Goal: Information Seeking & Learning: Compare options

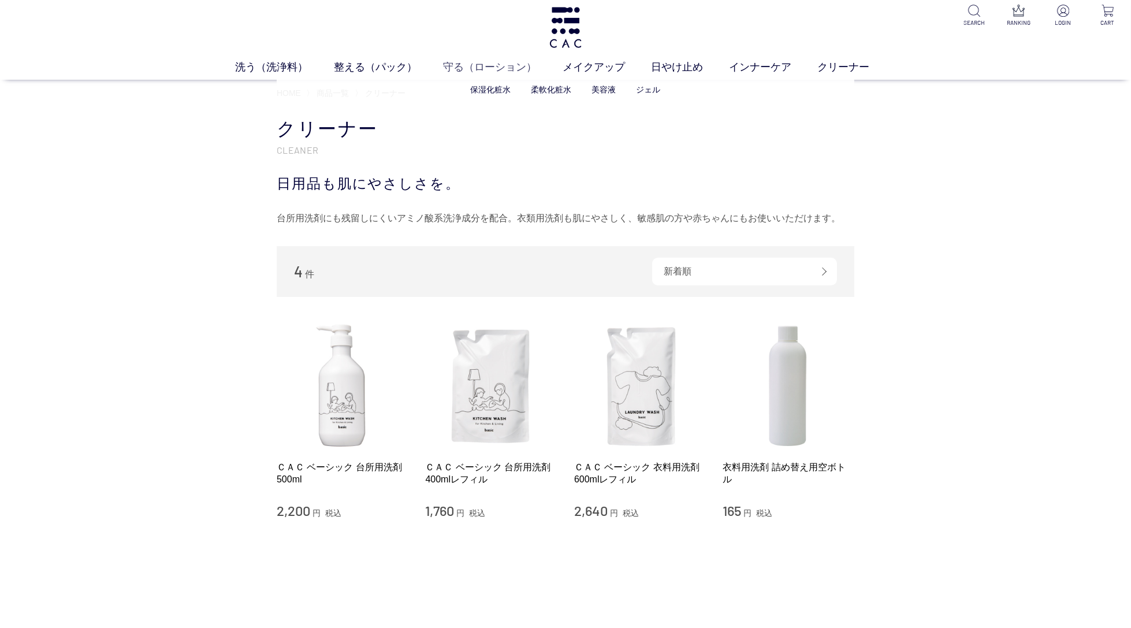
scroll to position [7, 0]
click at [606, 87] on link "美容液" at bounding box center [604, 87] width 24 height 9
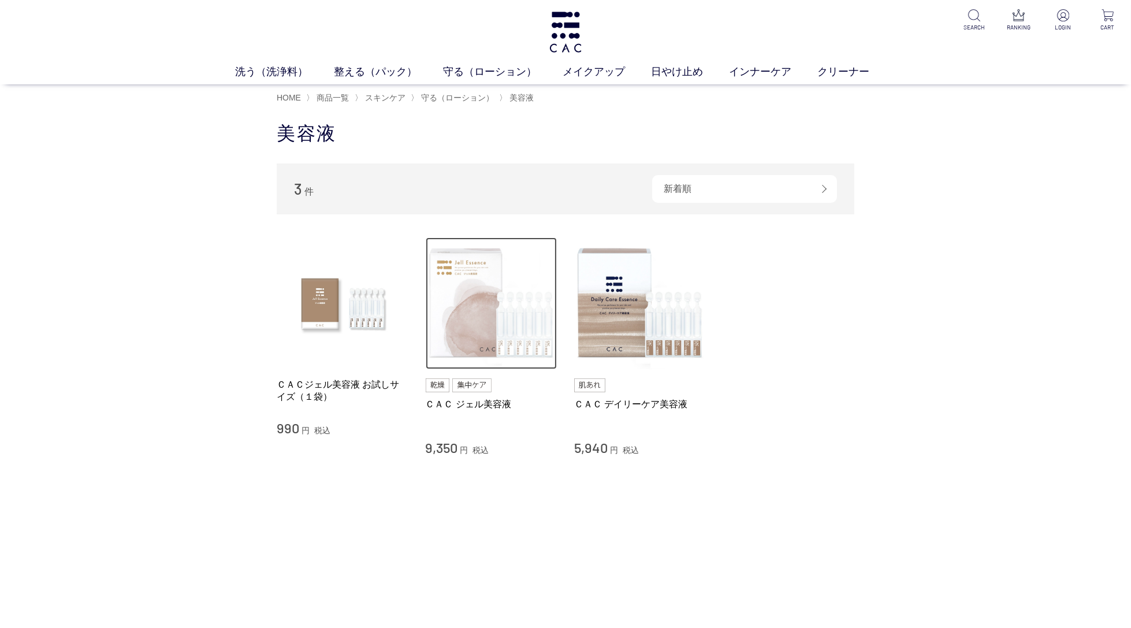
click at [472, 288] on img at bounding box center [492, 303] width 132 height 132
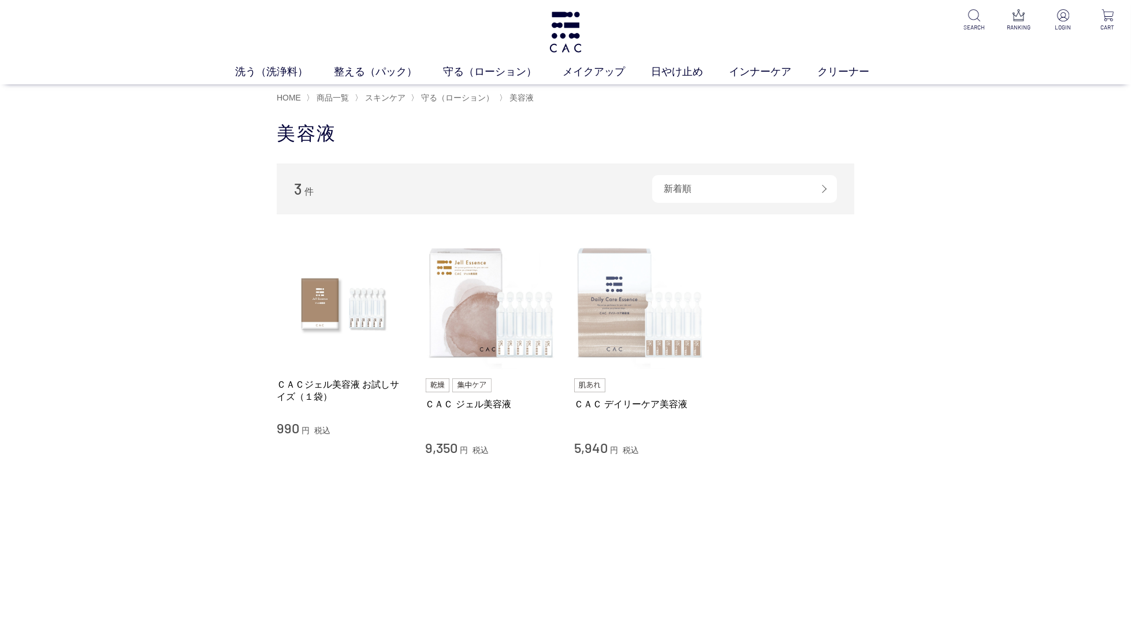
scroll to position [1, 0]
click at [660, 286] on img at bounding box center [640, 303] width 132 height 132
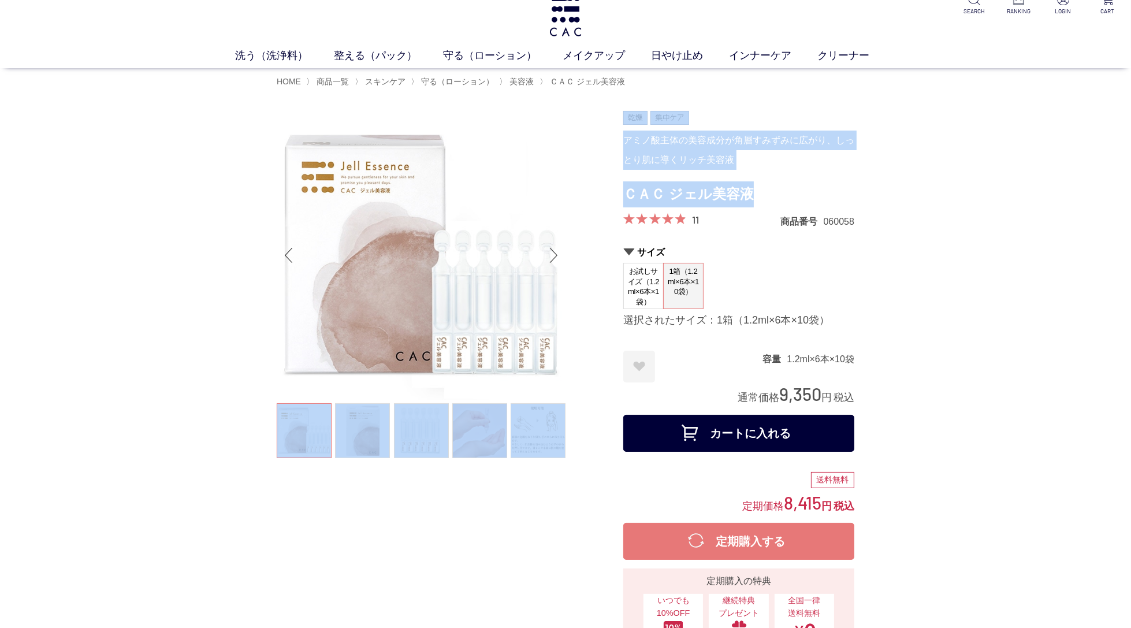
drag, startPoint x: 750, startPoint y: 208, endPoint x: 623, endPoint y: 191, distance: 128.9
click at [623, 191] on div at bounding box center [450, 425] width 346 height 629
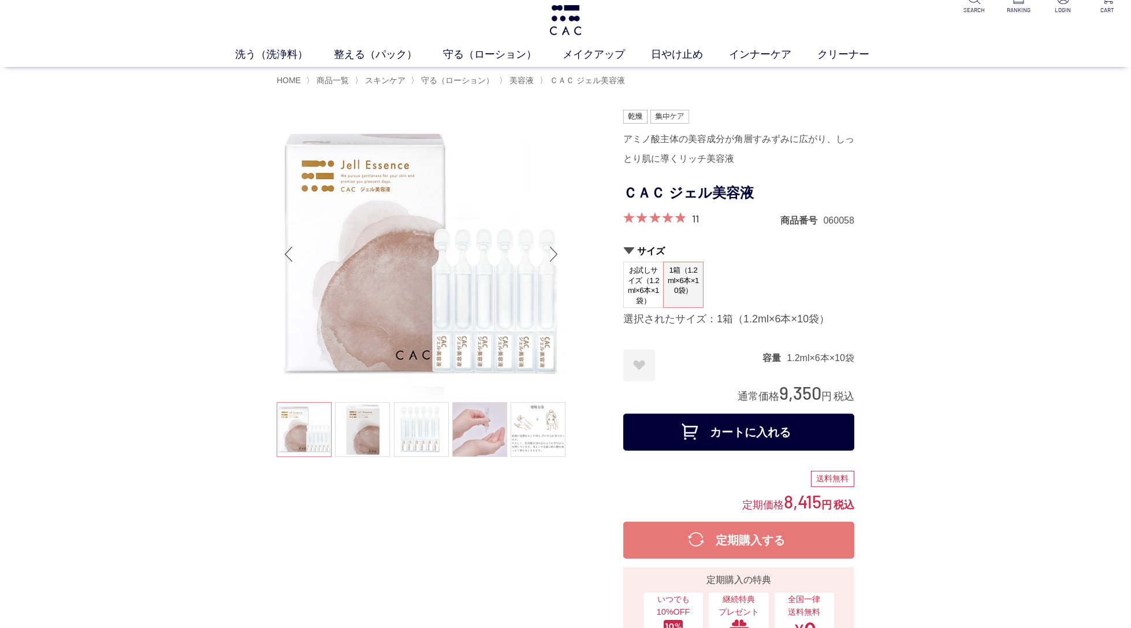
drag, startPoint x: 651, startPoint y: 192, endPoint x: 765, endPoint y: 190, distance: 114.4
click at [653, 193] on h1 "ＣＡＣ ジェル美容液" at bounding box center [738, 193] width 231 height 26
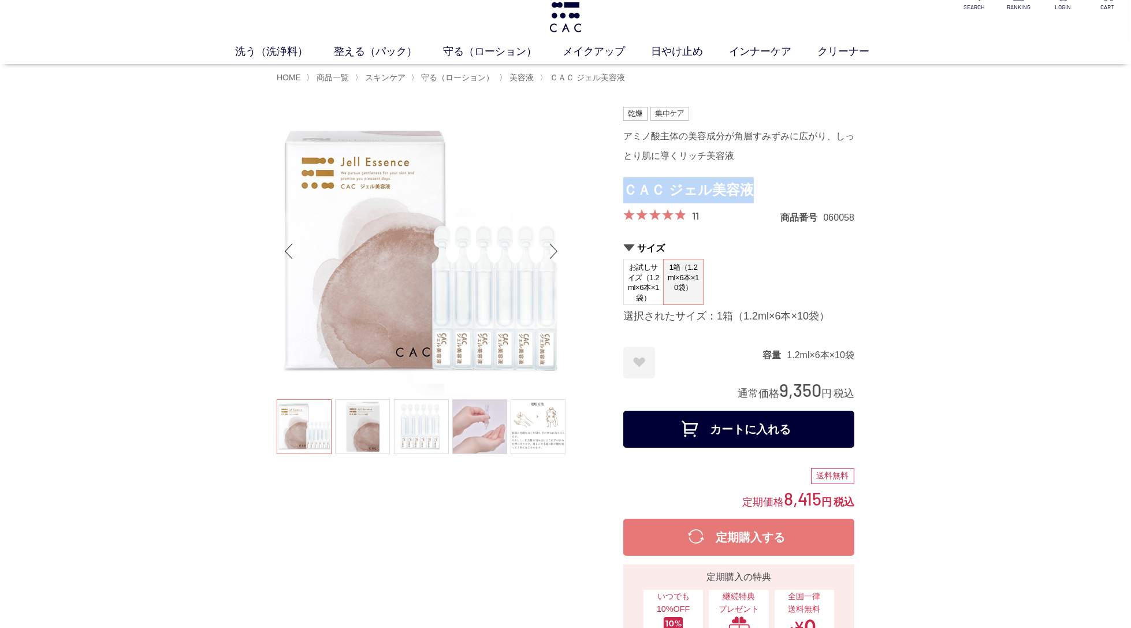
drag, startPoint x: 740, startPoint y: 190, endPoint x: 629, endPoint y: 191, distance: 110.9
click at [629, 191] on h1 "ＣＡＣ ジェル美容液" at bounding box center [738, 190] width 231 height 26
copy h1 "ＣＡＣ ジェル美容液"
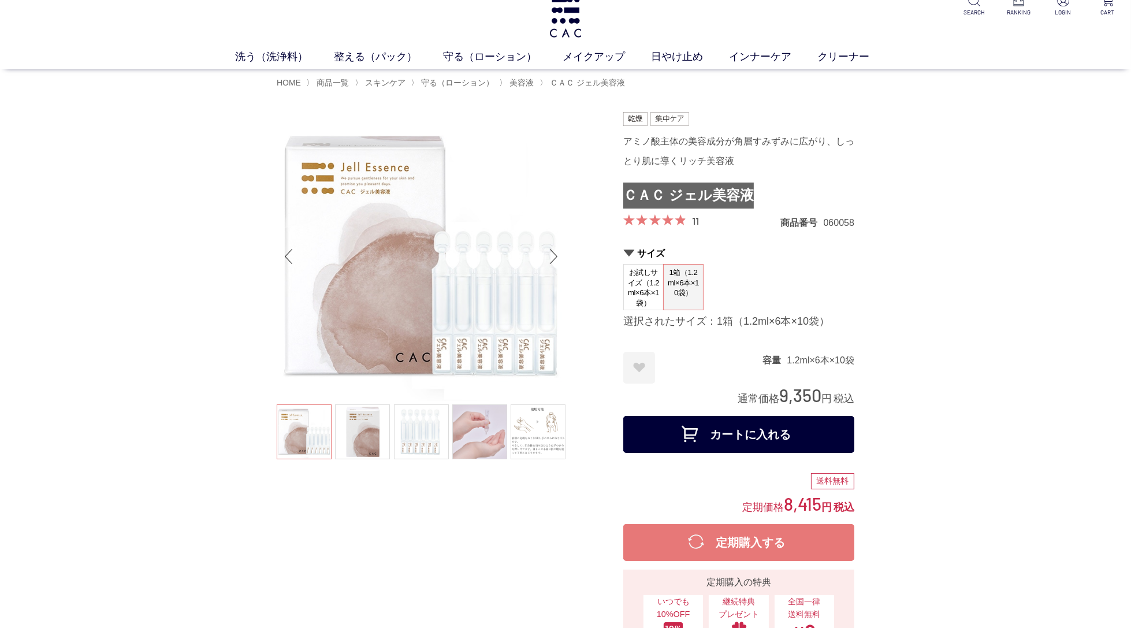
scroll to position [12, 0]
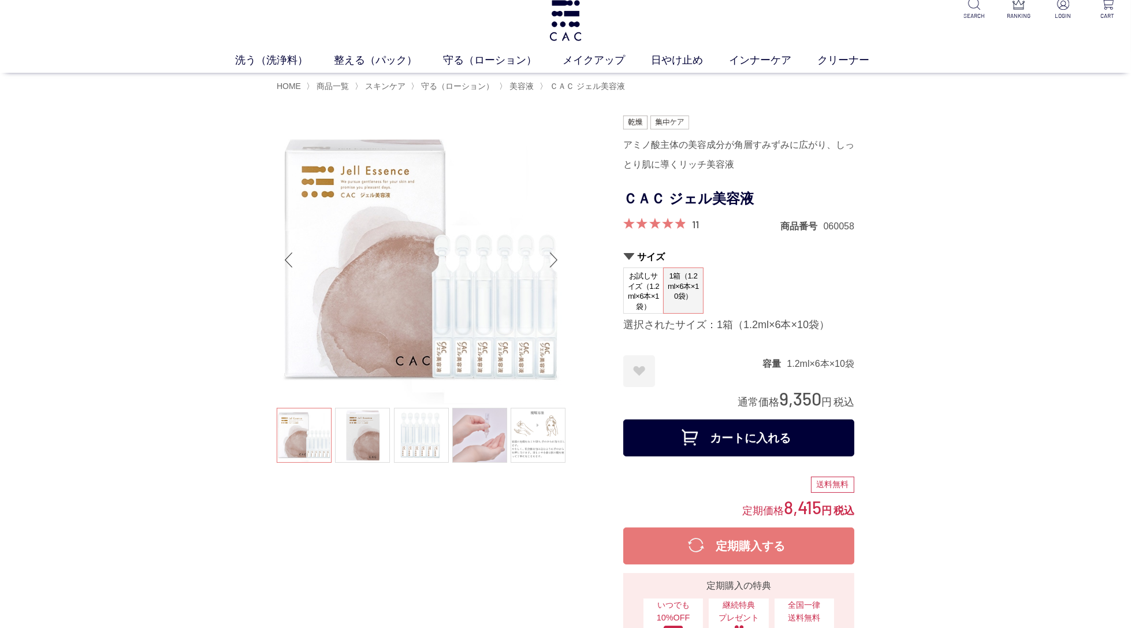
click at [825, 365] on dd "1.2ml×6本×10袋" at bounding box center [821, 363] width 68 height 12
drag, startPoint x: 854, startPoint y: 363, endPoint x: 755, endPoint y: 362, distance: 98.8
click at [762, 360] on dl "容量 1.2ml×6本×10袋" at bounding box center [808, 362] width 92 height 14
copy dl "容量 1.2ml×6本×10袋"
click at [819, 350] on form "アミノ酸主体の美容成分が角層すみずみに広がり、しっとり肌に導くリッチ美容液 ＣＡＣ ジェル美容液 11 商品番号 060058 サイズ お試しサイズ（1.2m…" at bounding box center [738, 288] width 231 height 346
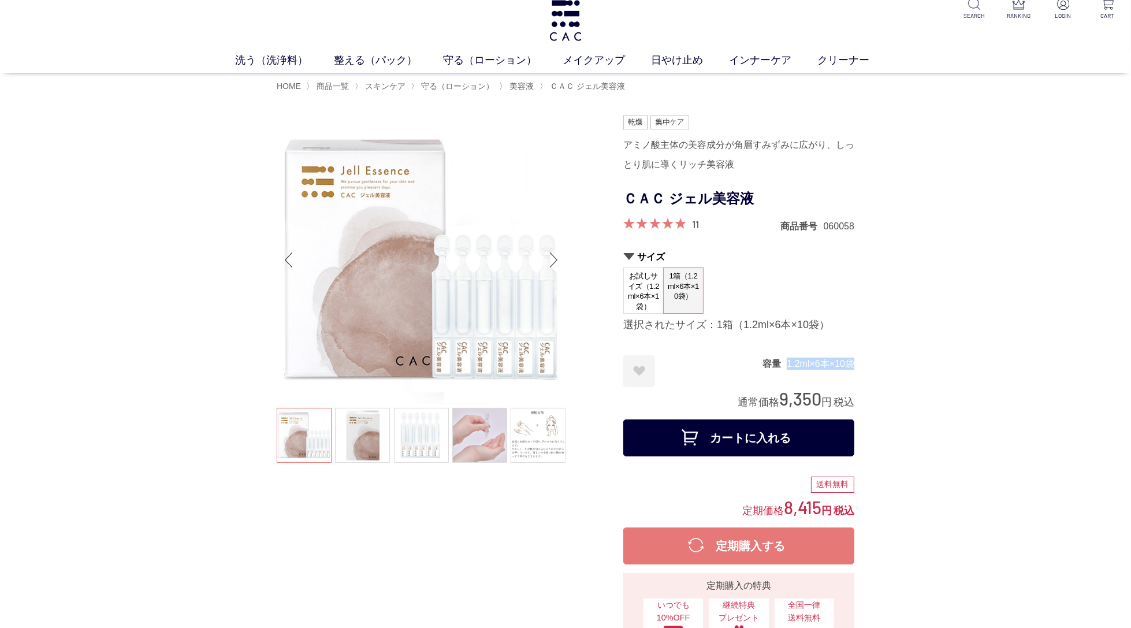
drag, startPoint x: 854, startPoint y: 362, endPoint x: 778, endPoint y: 363, distance: 75.7
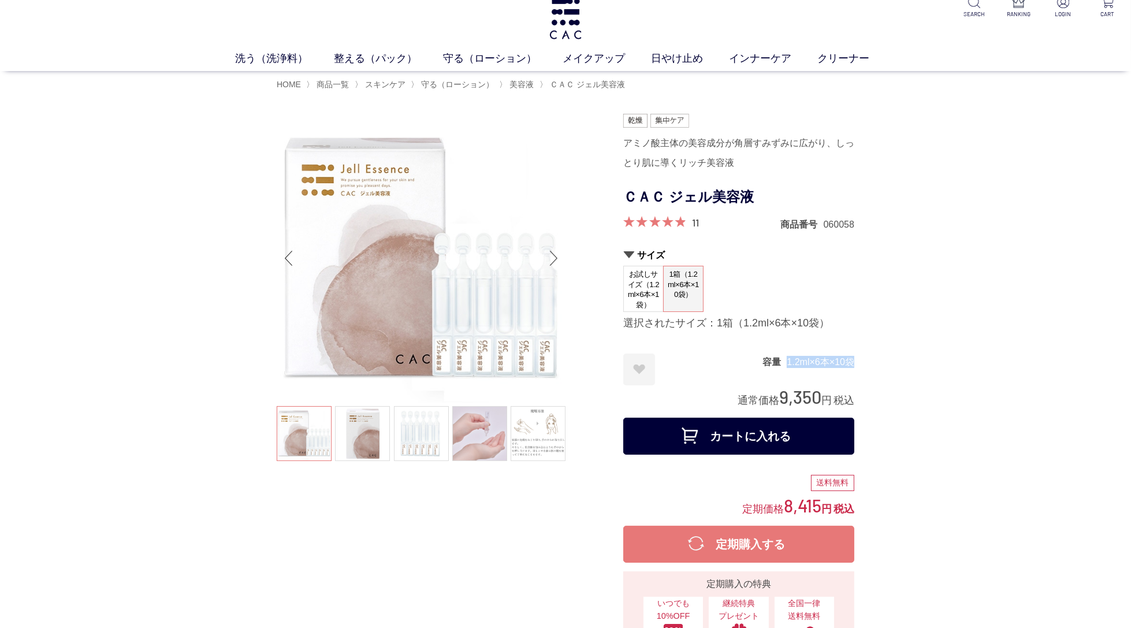
copy dd "1.2ml×6本×10袋"
drag, startPoint x: 795, startPoint y: 394, endPoint x: 819, endPoint y: 399, distance: 25.3
click at [797, 395] on span "9,350" at bounding box center [800, 396] width 42 height 21
drag, startPoint x: 815, startPoint y: 395, endPoint x: 781, endPoint y: 396, distance: 34.1
click at [781, 396] on div "通常価格 9,350 円 税込" at bounding box center [795, 397] width 117 height 24
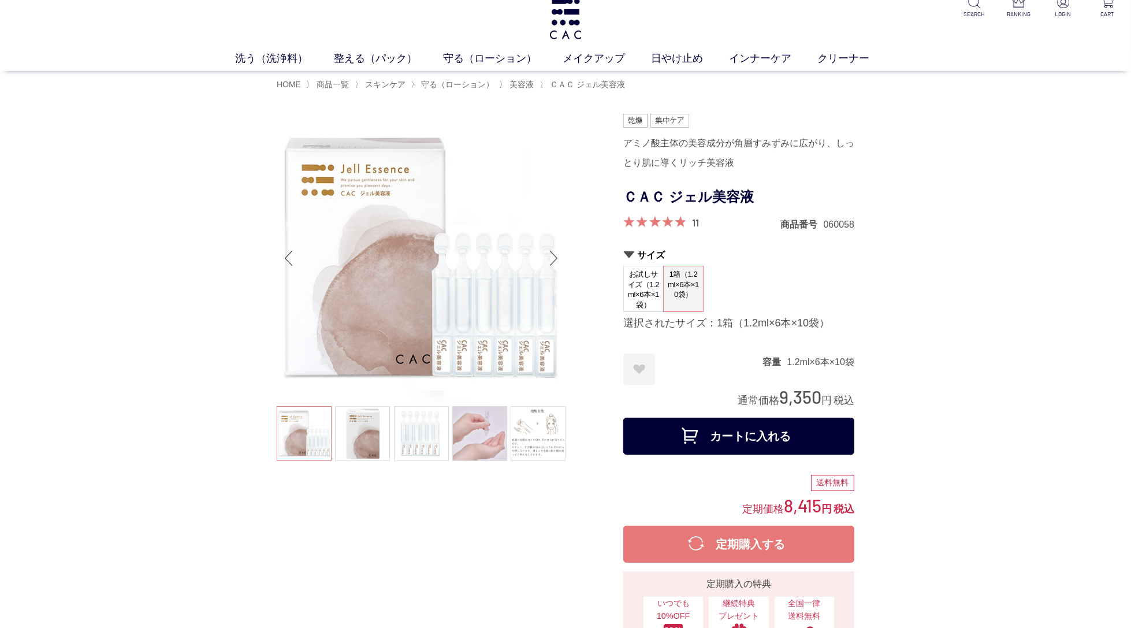
copy span "9,350"
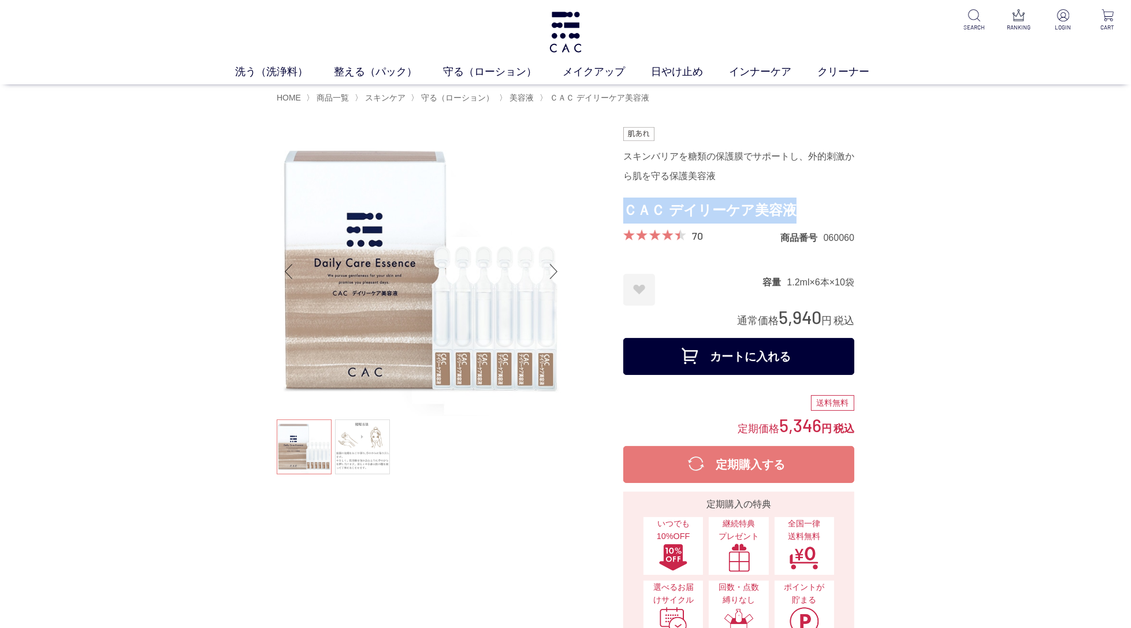
drag, startPoint x: 688, startPoint y: 210, endPoint x: 627, endPoint y: 212, distance: 60.7
click at [627, 212] on h1 "ＣＡＣ デイリーケア美容液" at bounding box center [738, 211] width 231 height 26
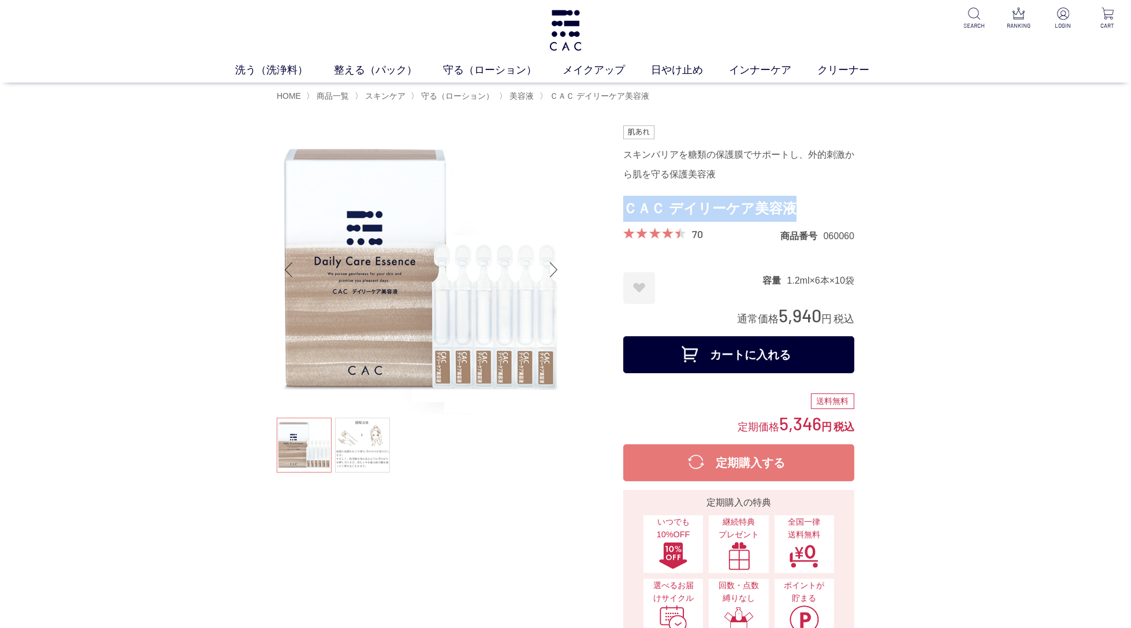
scroll to position [2, 0]
copy h1 "ＣＡＣ デイリーケア美容液"
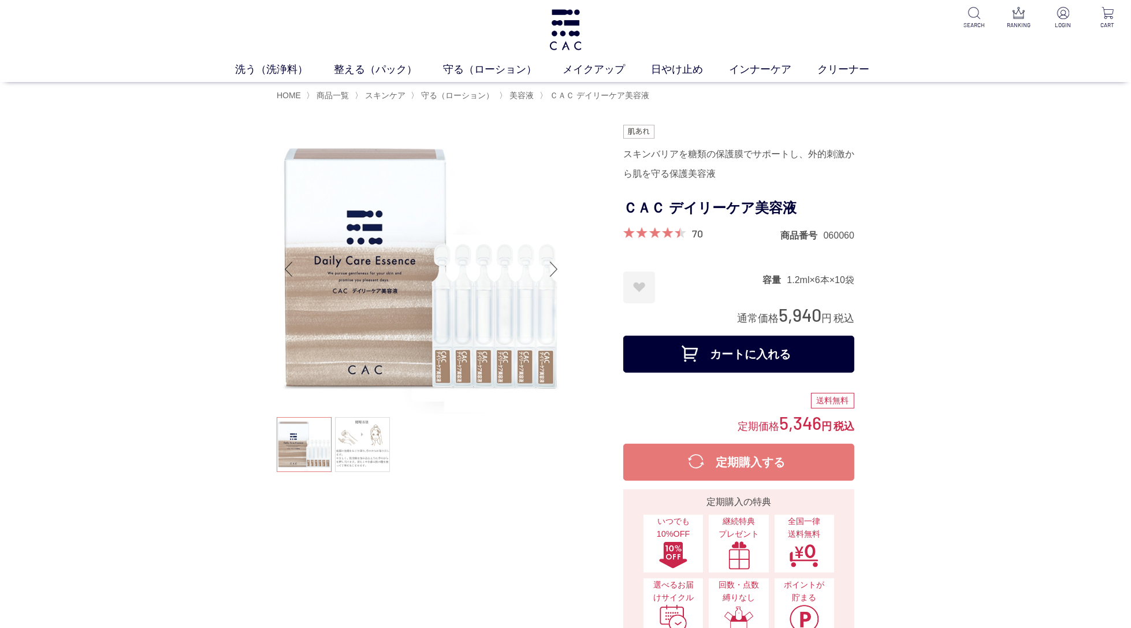
drag, startPoint x: 789, startPoint y: 311, endPoint x: 822, endPoint y: 318, distance: 33.6
click at [789, 311] on span "5,940" at bounding box center [799, 314] width 43 height 21
drag, startPoint x: 822, startPoint y: 314, endPoint x: 777, endPoint y: 318, distance: 45.3
click at [777, 318] on div "通常価格 5,940 円 税込" at bounding box center [795, 315] width 117 height 24
copy span "5,940"
